Goal: Information Seeking & Learning: Learn about a topic

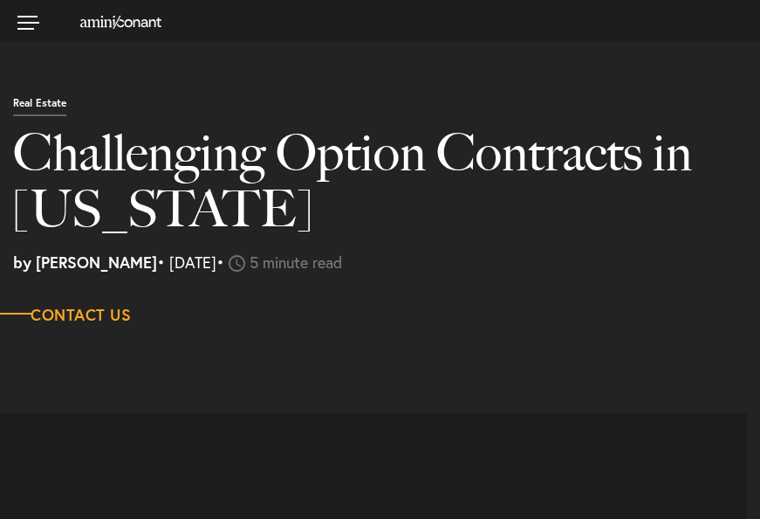
select select "US"
select select "Austin"
select select "Business and Civil Litigation"
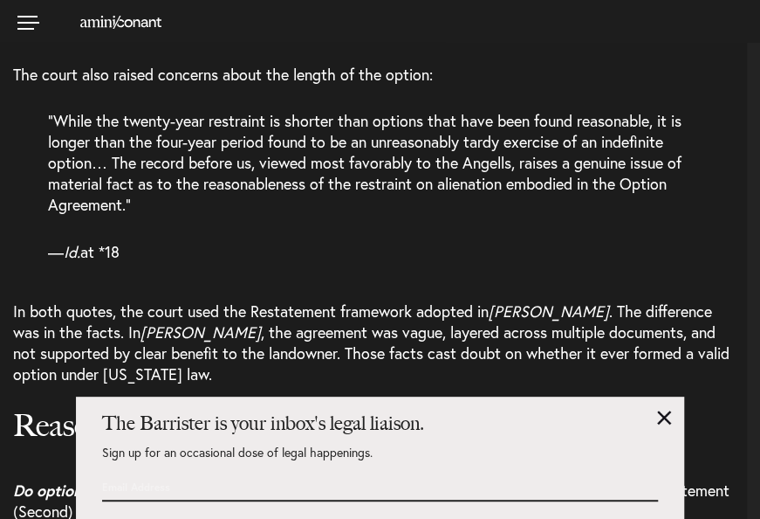
scroll to position [3003, 0]
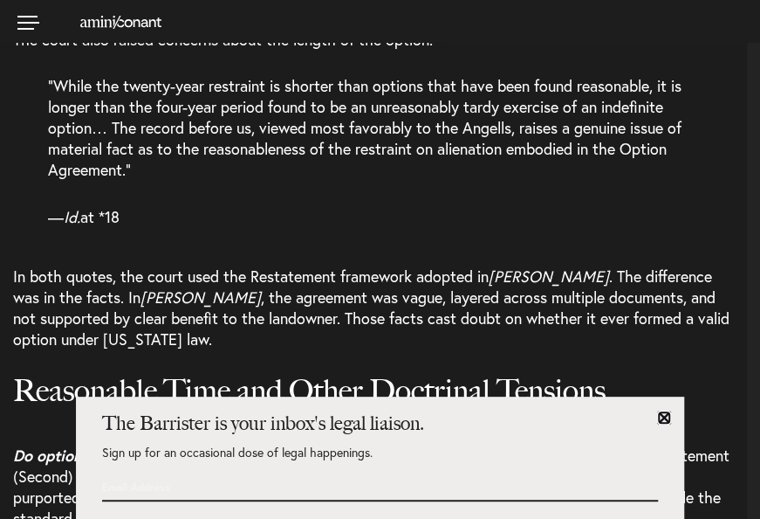
click at [664, 417] on link at bounding box center [664, 417] width 14 height 14
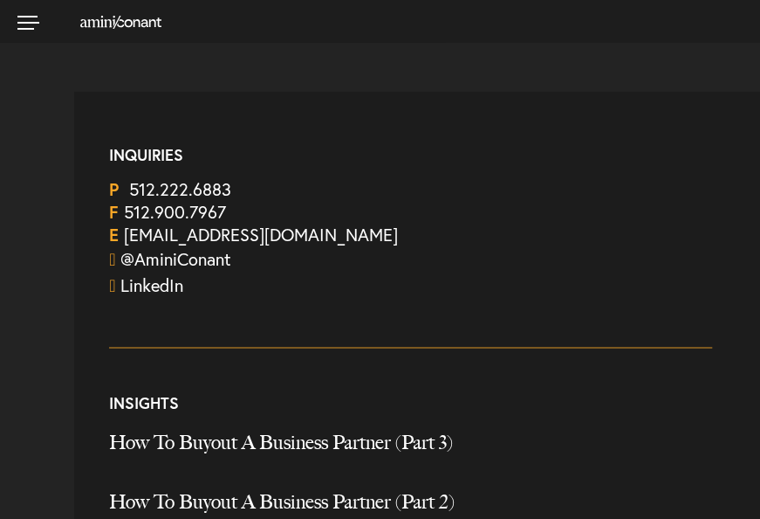
scroll to position [6728, 0]
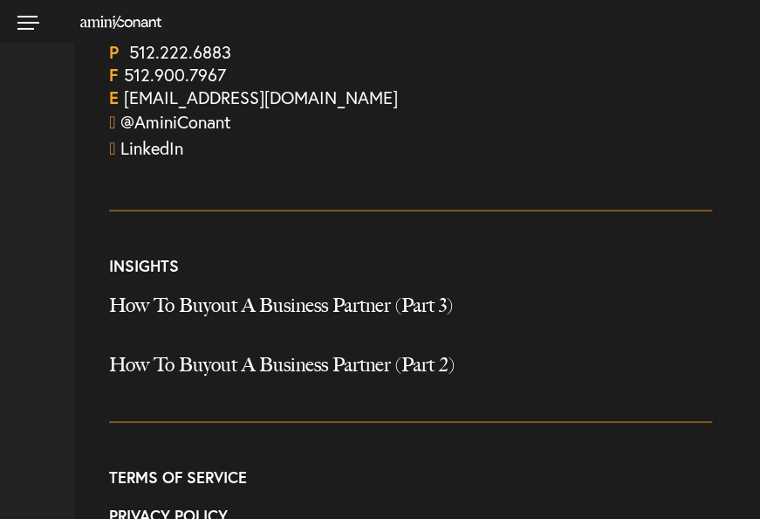
drag, startPoint x: 14, startPoint y: 304, endPoint x: 248, endPoint y: 19, distance: 368.5
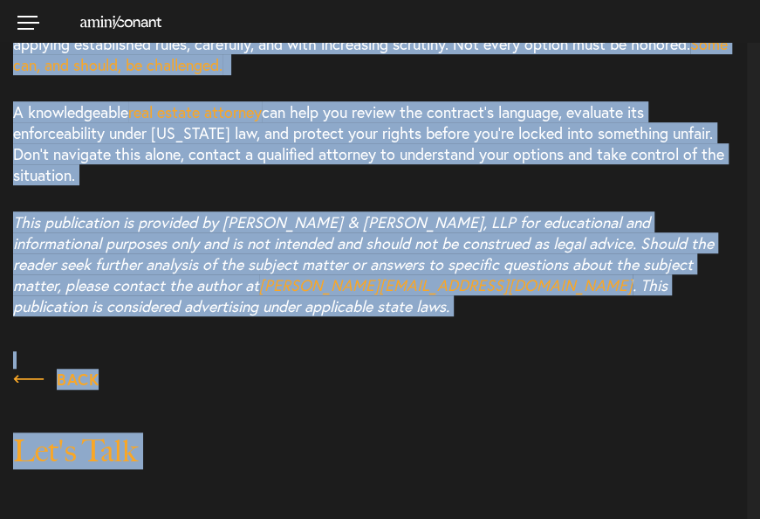
scroll to position [4853, 0]
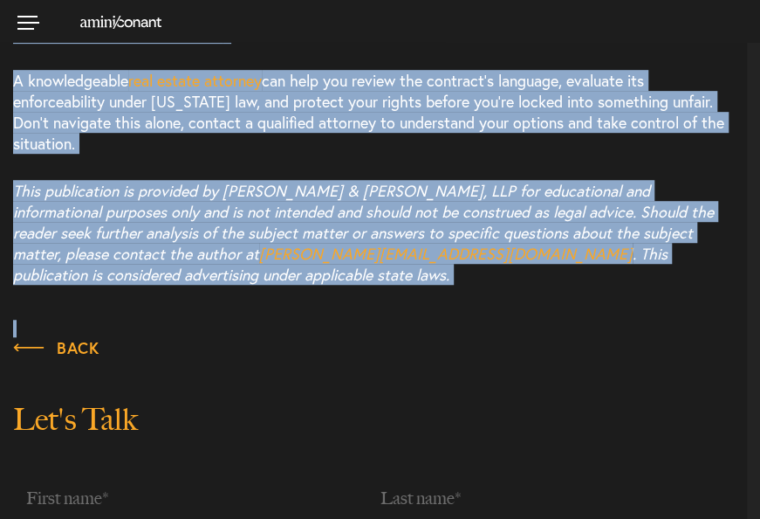
drag, startPoint x: 15, startPoint y: 131, endPoint x: 364, endPoint y: 168, distance: 351.1
copy article "Loremi dolorsita con adipis el Seddo eius tempor. Inci utl etdol magn al enimad…"
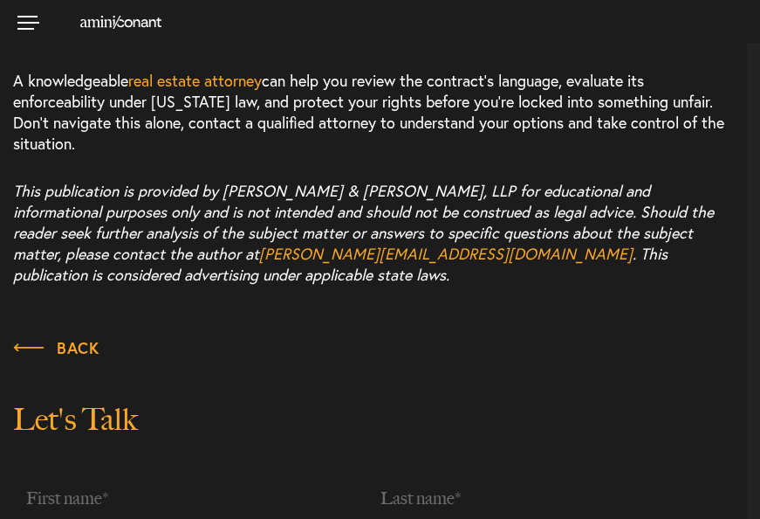
click at [399, 337] on p "Back" at bounding box center [380, 354] width 734 height 34
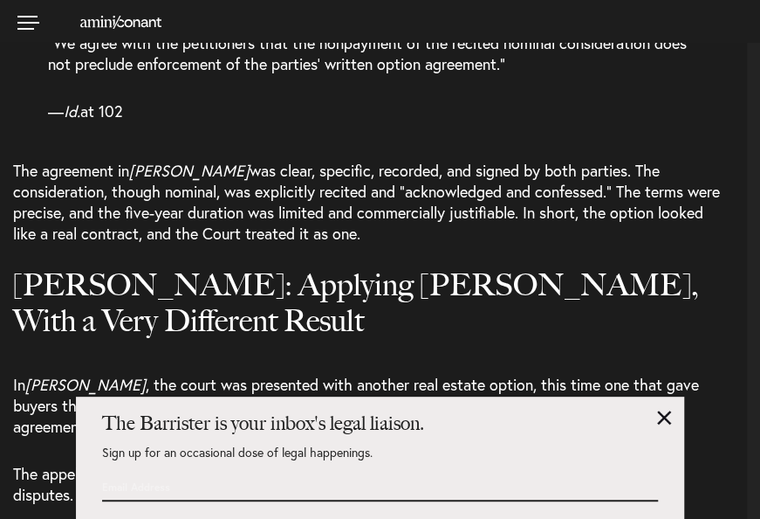
scroll to position [2268, 0]
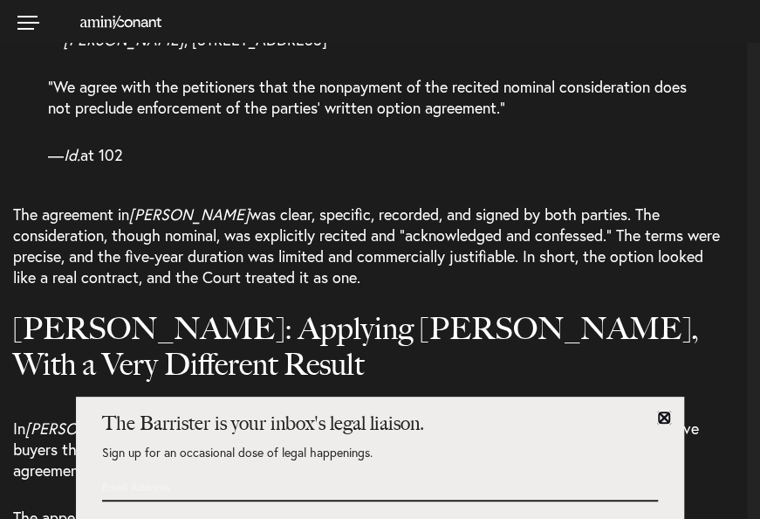
click at [664, 419] on link at bounding box center [664, 417] width 14 height 14
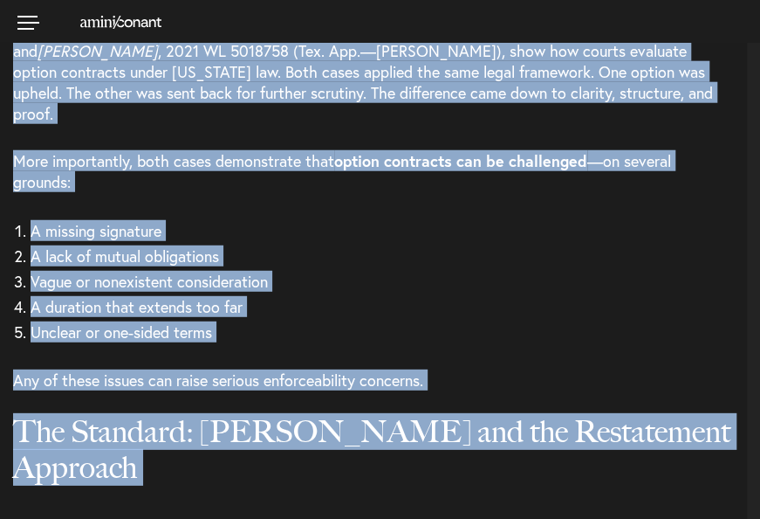
scroll to position [1709, 0]
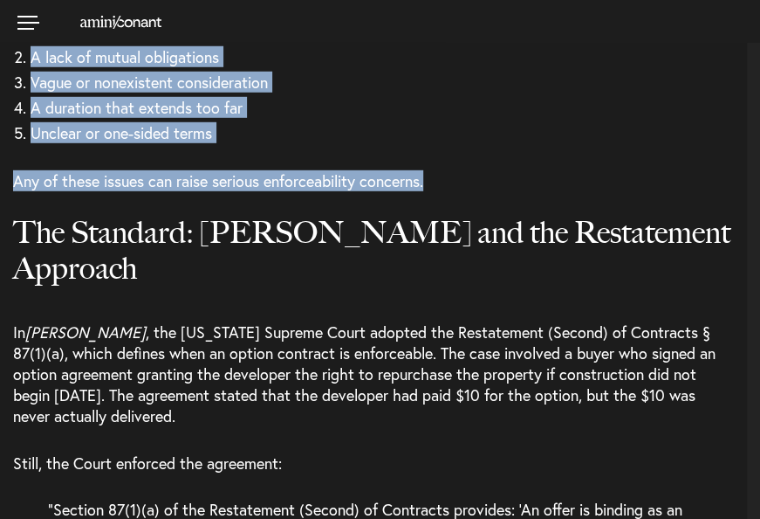
drag, startPoint x: 17, startPoint y: 168, endPoint x: 430, endPoint y: 161, distance: 413.0
copy div "Loremi dolorsita con adipis el Seddo eius tempor. Inci utl etdol magn al enimad…"
click at [480, 157] on p "Any of these issues can raise serious enforceability concerns." at bounding box center [380, 180] width 734 height 47
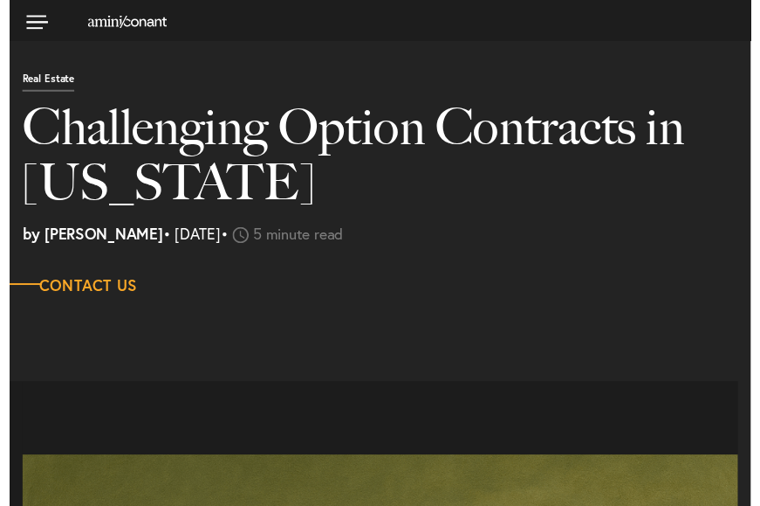
scroll to position [0, 0]
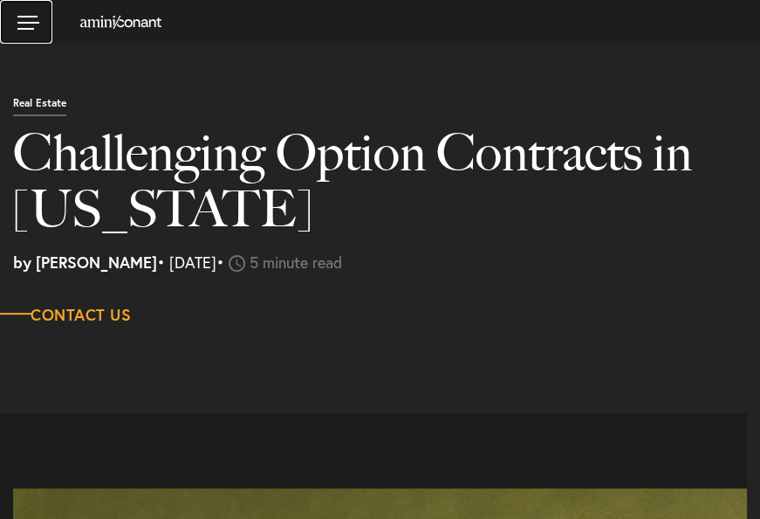
click at [24, 22] on link at bounding box center [26, 22] width 52 height 44
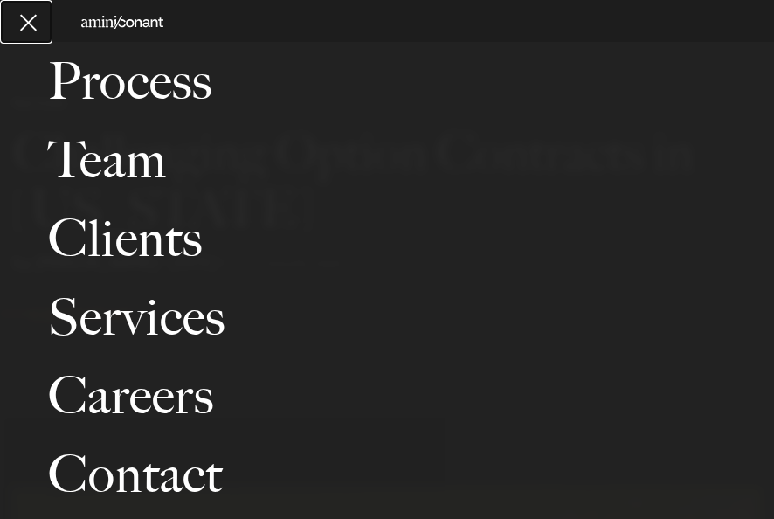
click at [24, 22] on link at bounding box center [26, 22] width 52 height 44
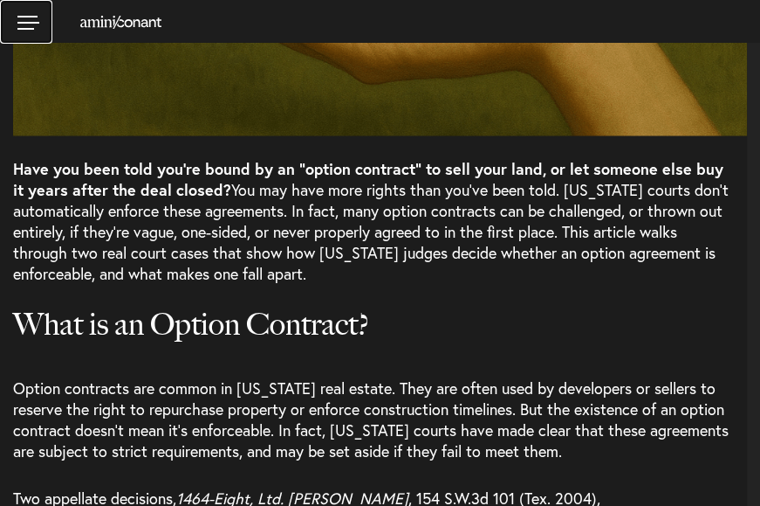
scroll to position [1083, 0]
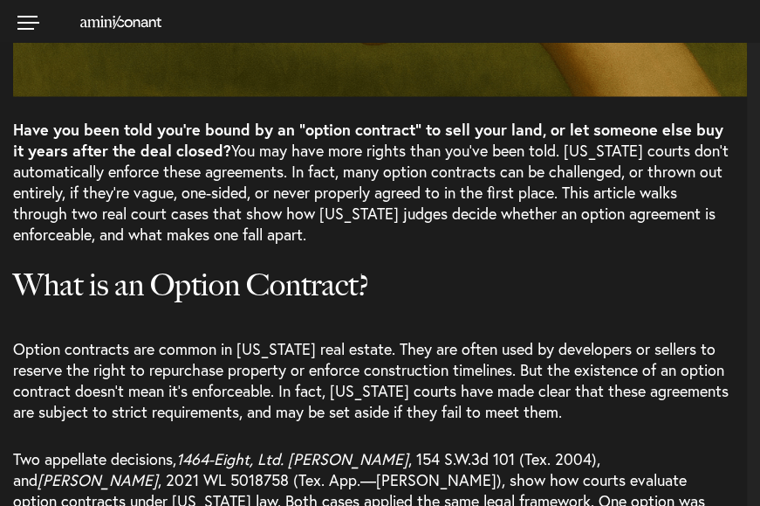
click at [269, 347] on span "Option contracts are common in [US_STATE] real estate. They are often used by d…" at bounding box center [371, 379] width 716 height 84
